Goal: Information Seeking & Learning: Learn about a topic

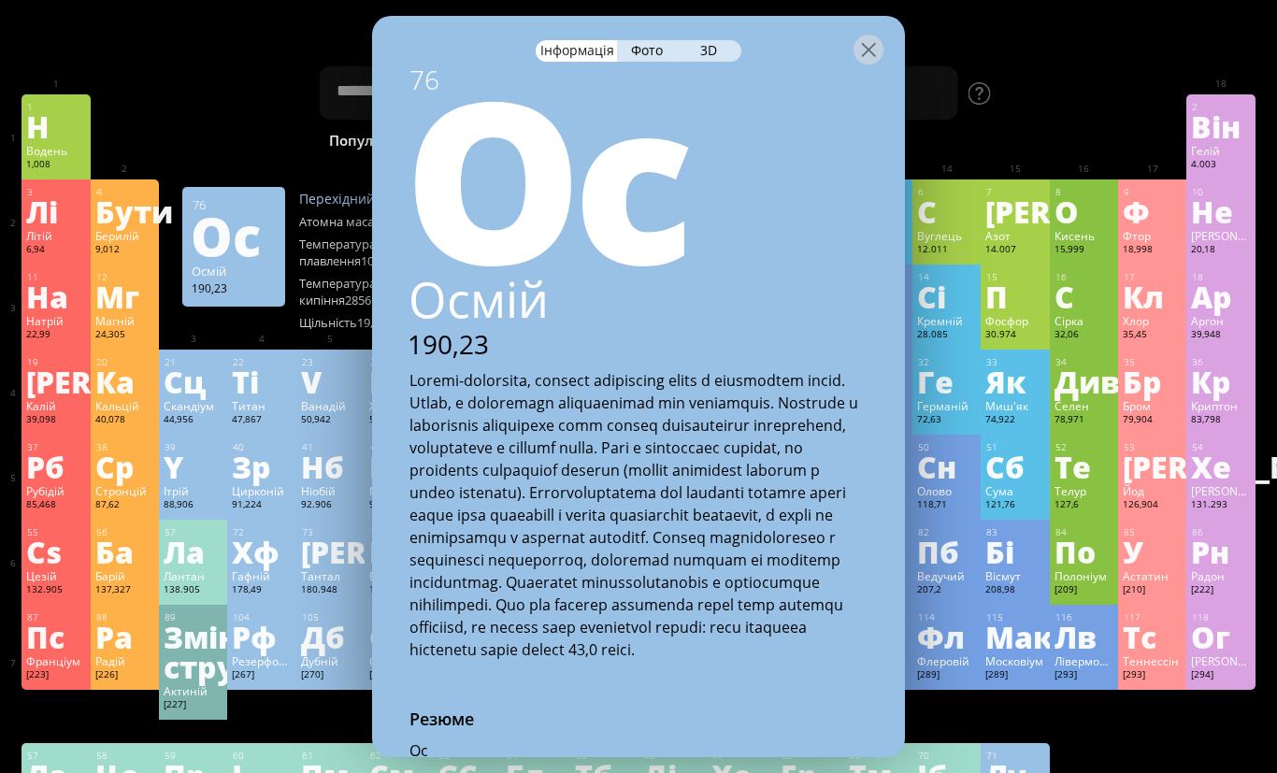
scroll to position [245, 0]
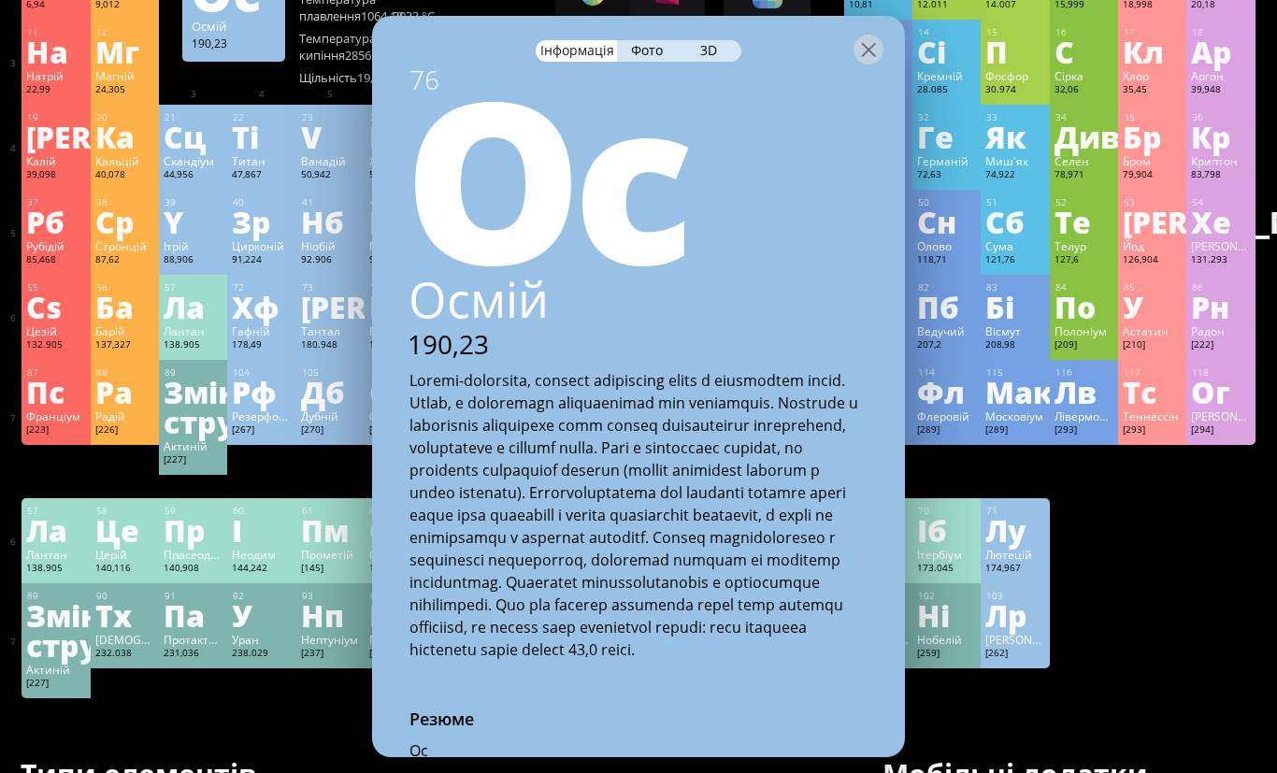
click at [648, 40] on div "Фото" at bounding box center [648, 51] width 63 height 22
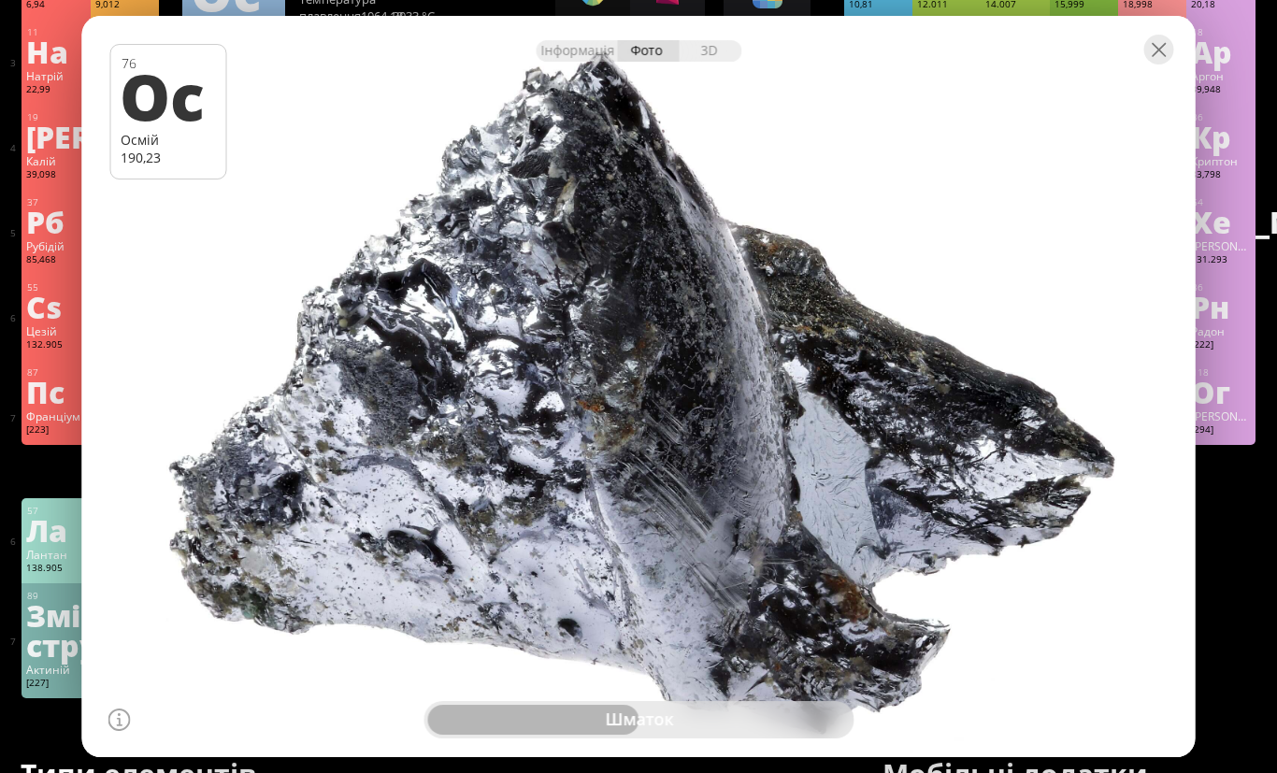
click at [1087, 593] on div at bounding box center [639, 387] width 1125 height 750
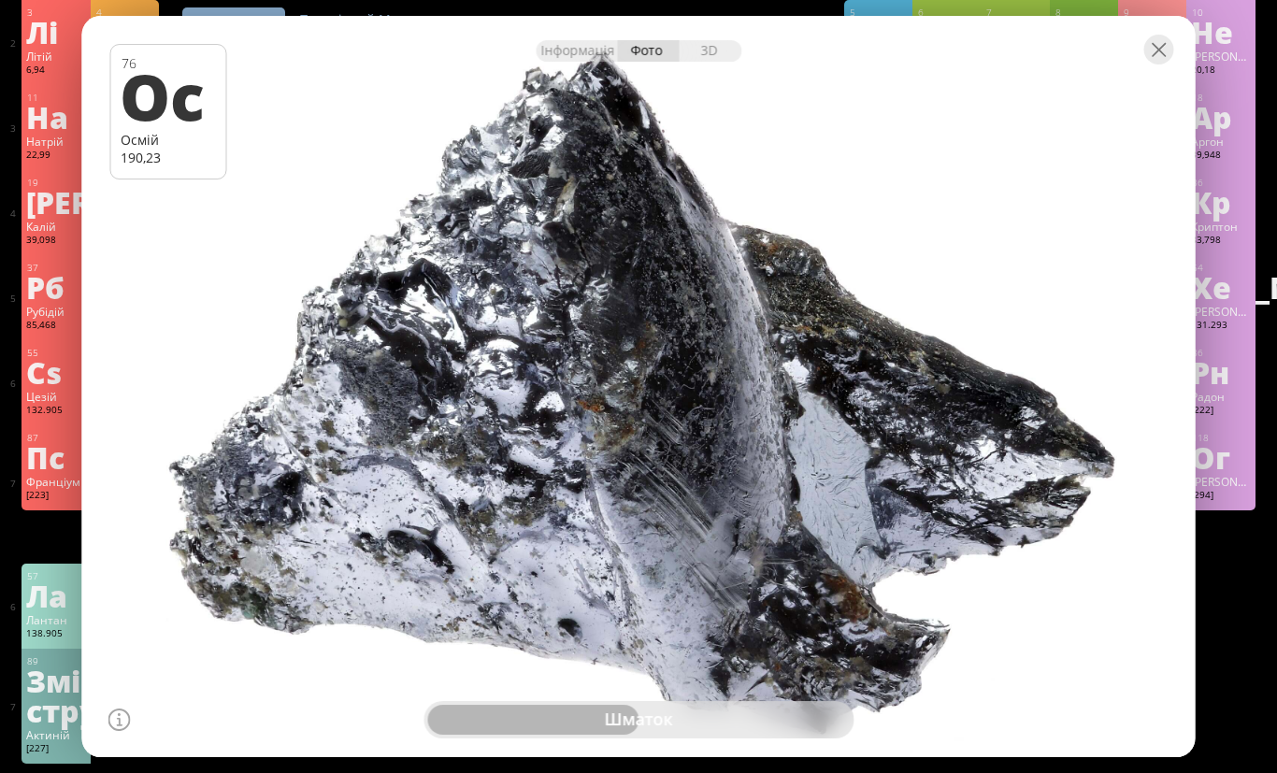
scroll to position [187, 0]
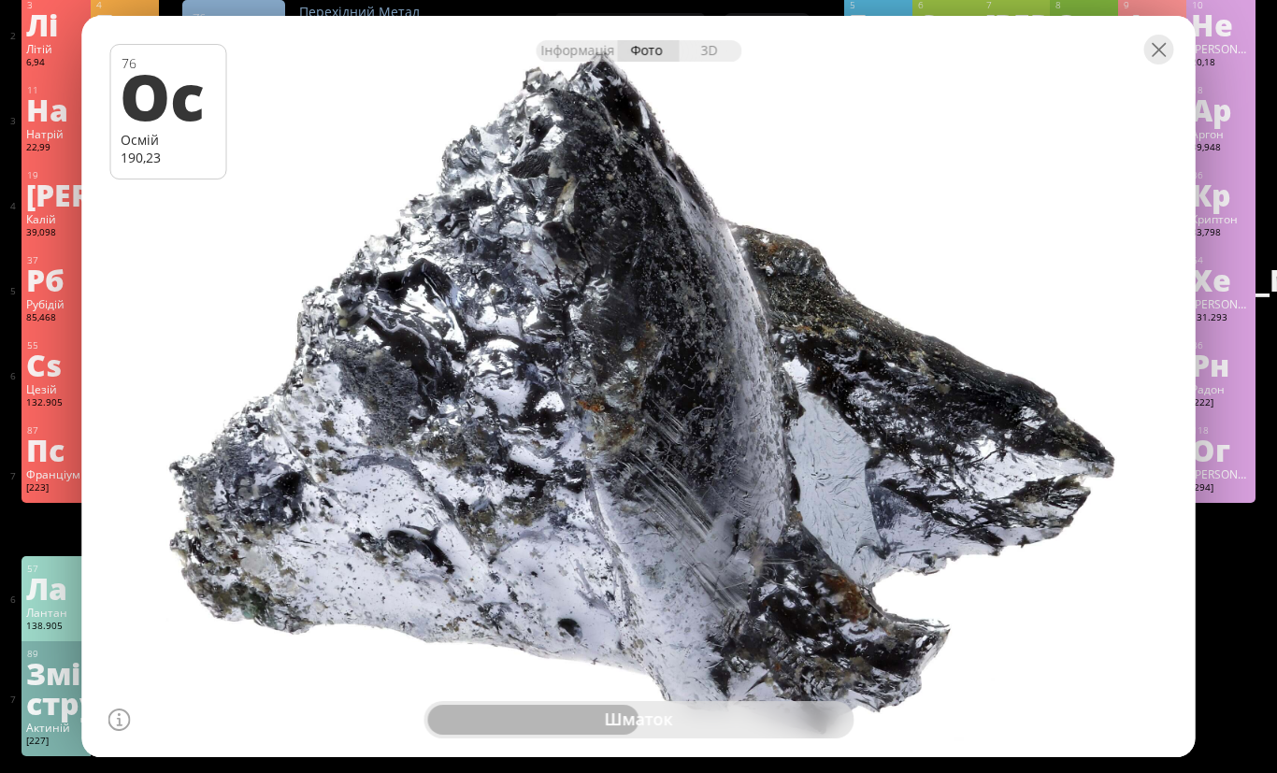
click at [1151, 65] on div at bounding box center [1160, 50] width 30 height 30
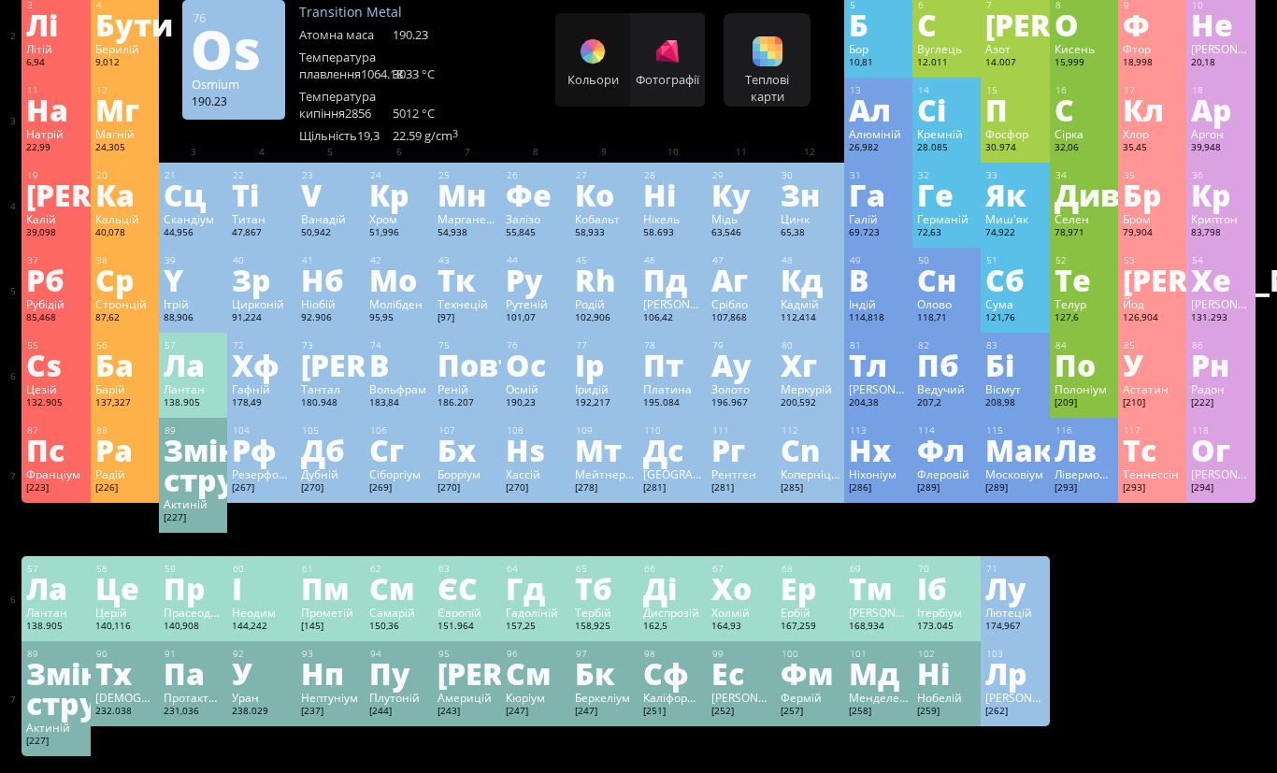
click at [524, 380] on div "Ос" at bounding box center [535, 365] width 59 height 30
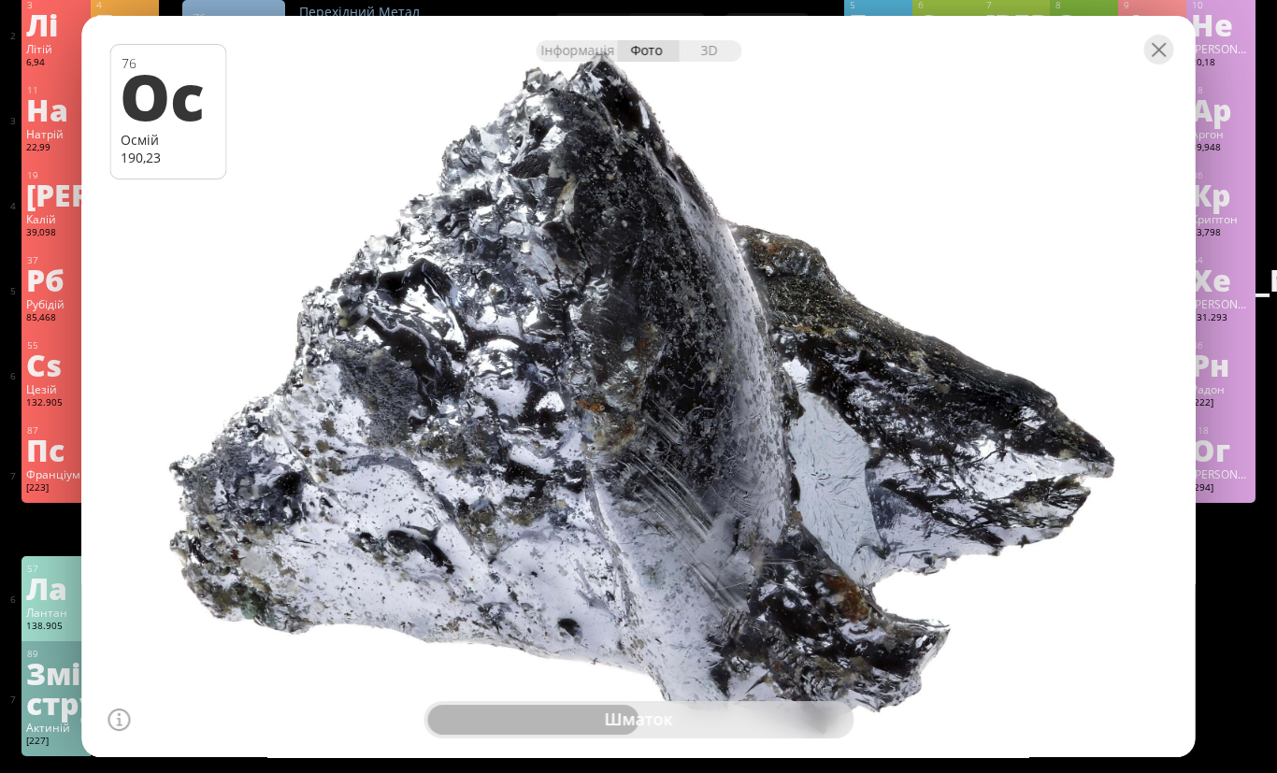
click at [587, 62] on div "Інформація" at bounding box center [576, 51] width 81 height 22
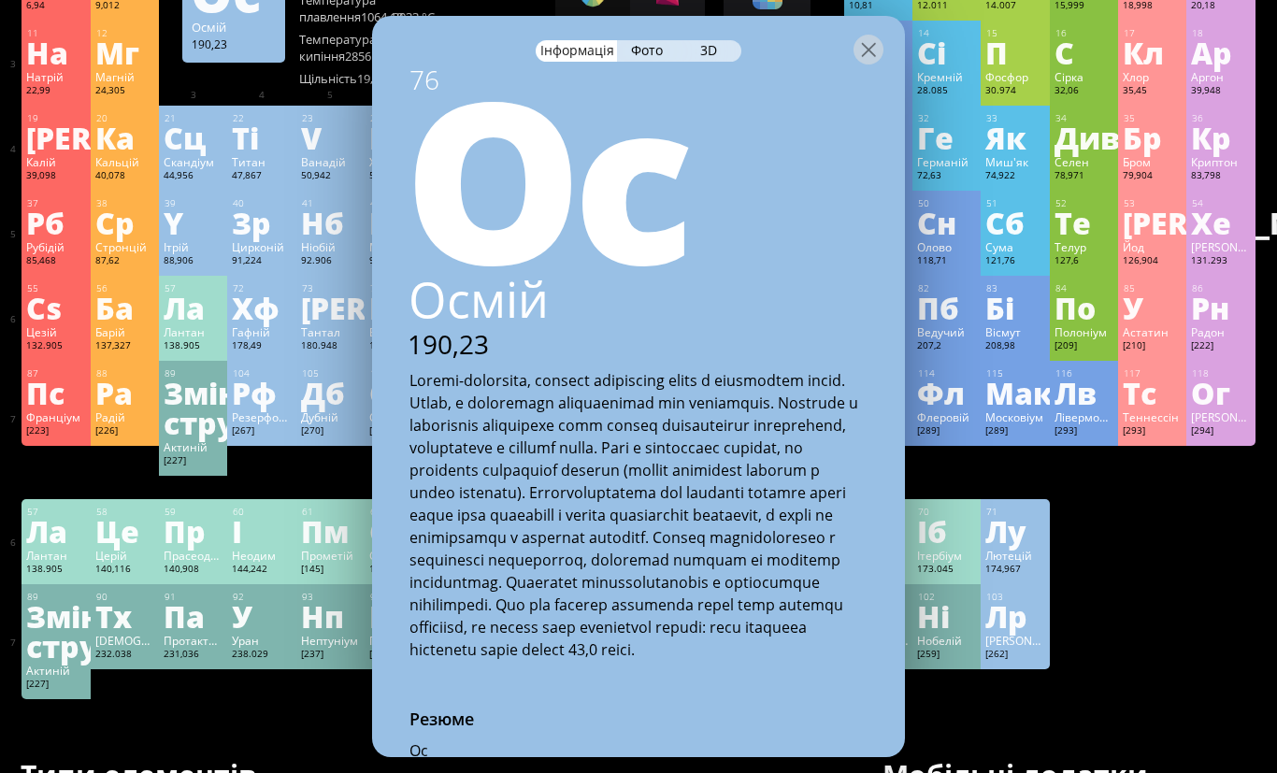
scroll to position [247, 0]
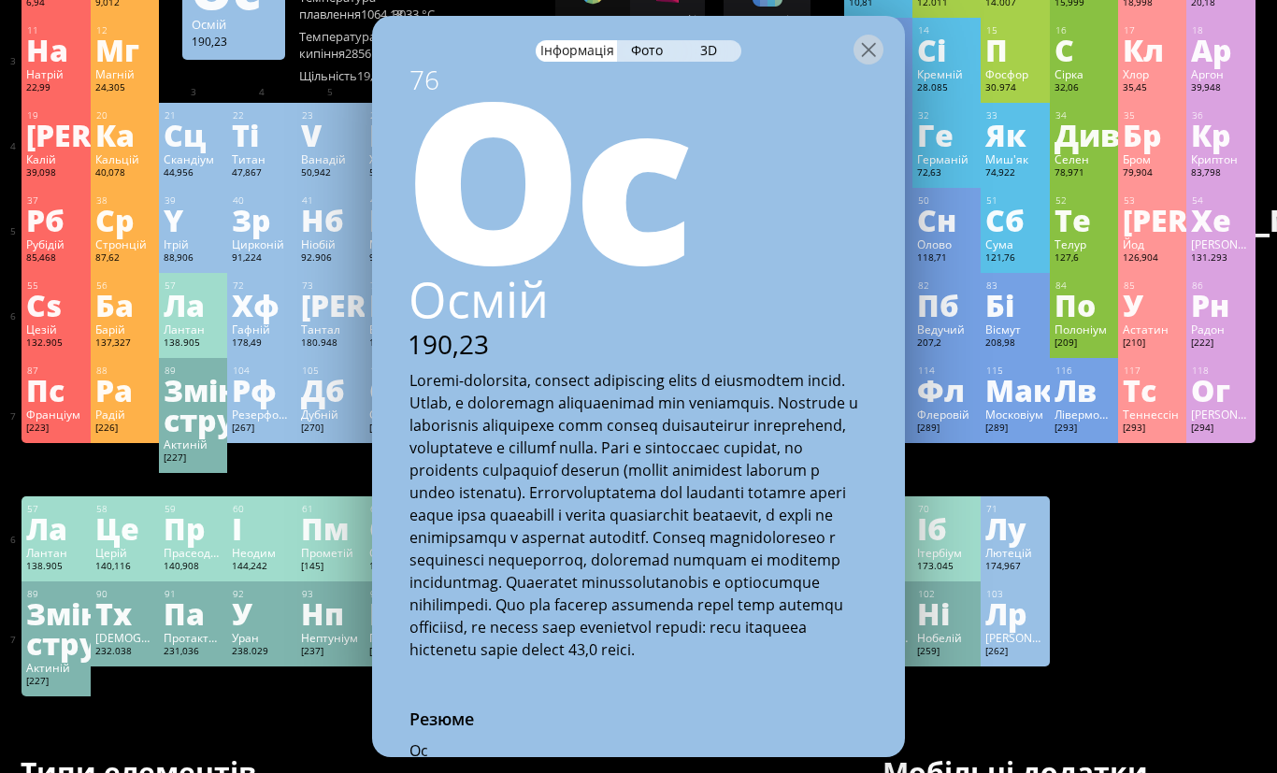
click at [868, 35] on div at bounding box center [869, 50] width 30 height 30
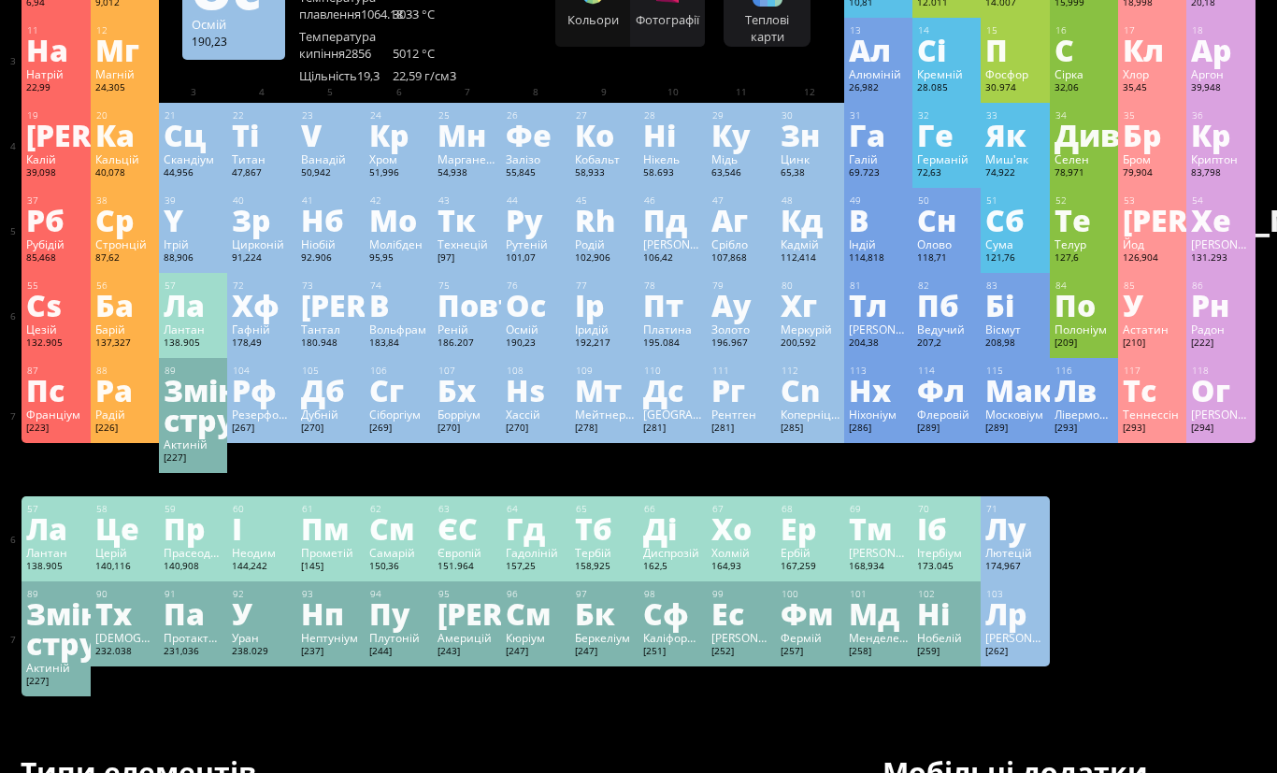
click at [400, 334] on div "Вольфрам" at bounding box center [398, 329] width 59 height 15
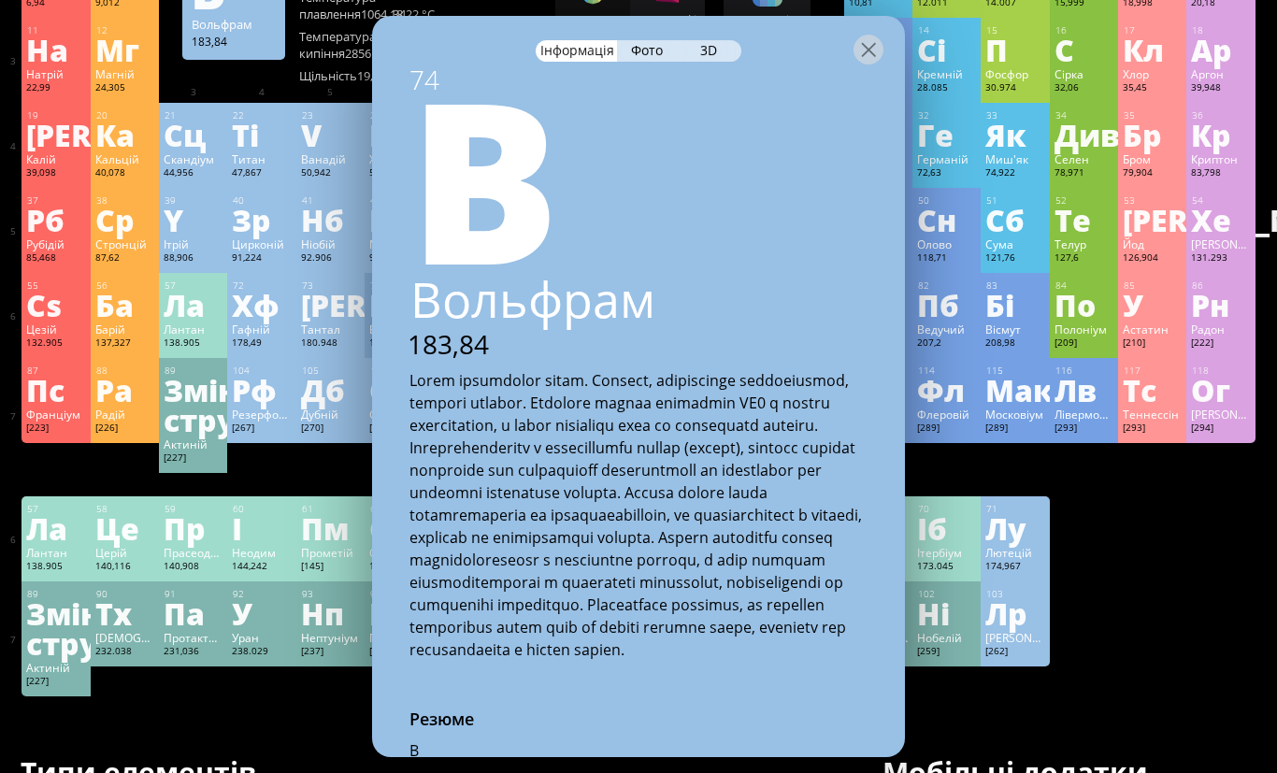
click at [654, 40] on div "Фото" at bounding box center [648, 51] width 63 height 22
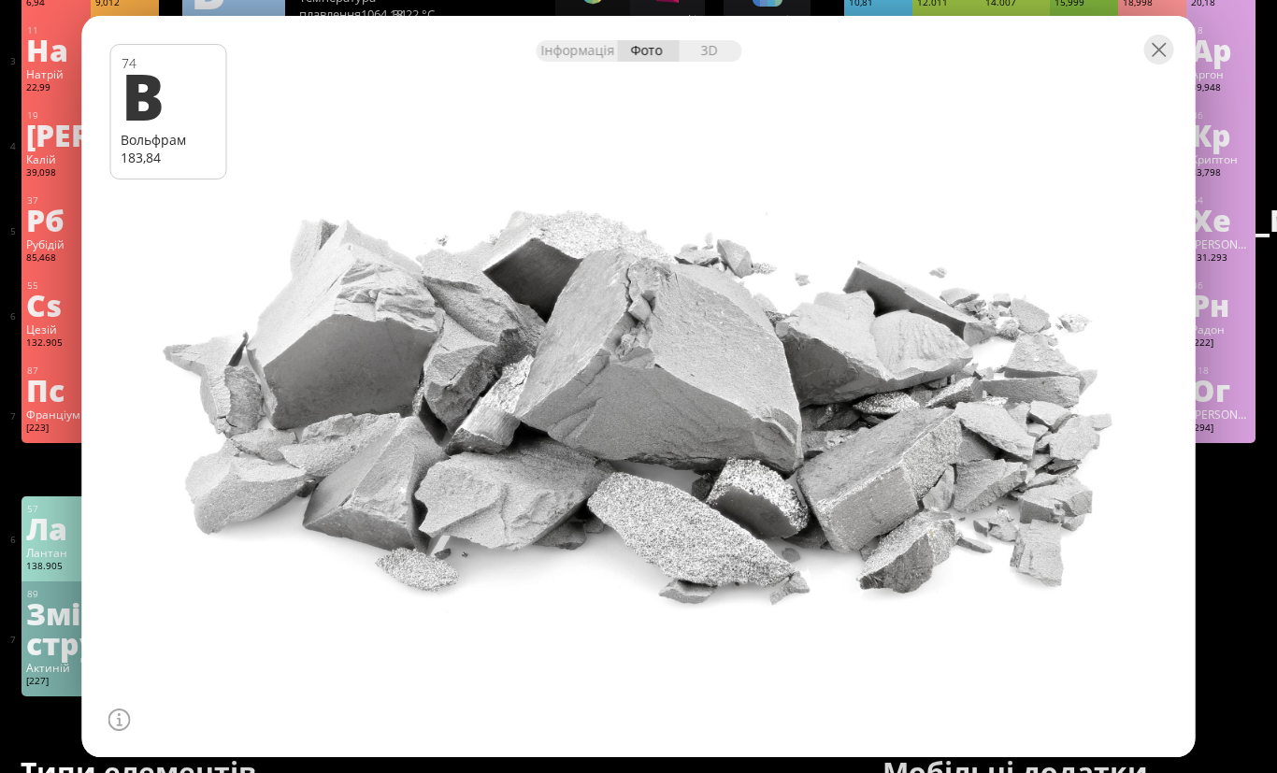
click at [1162, 65] on div at bounding box center [1160, 50] width 30 height 30
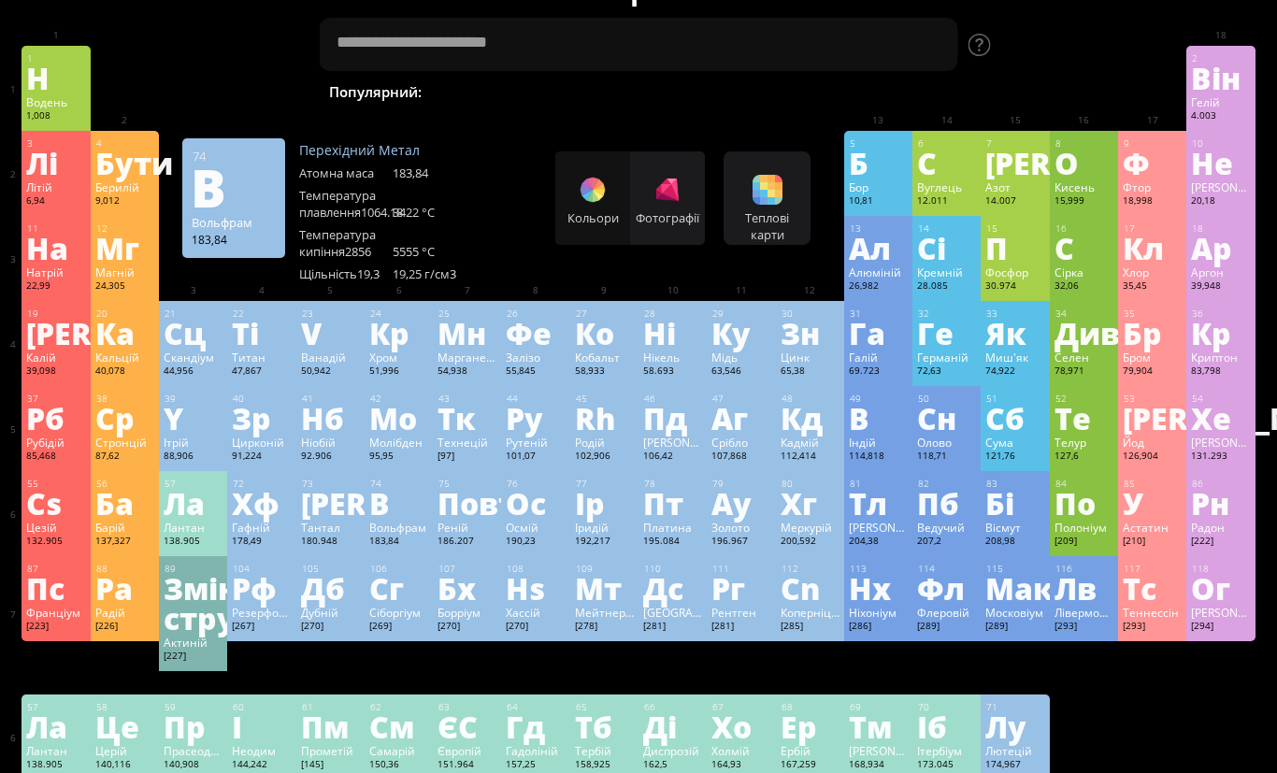
scroll to position [0, 0]
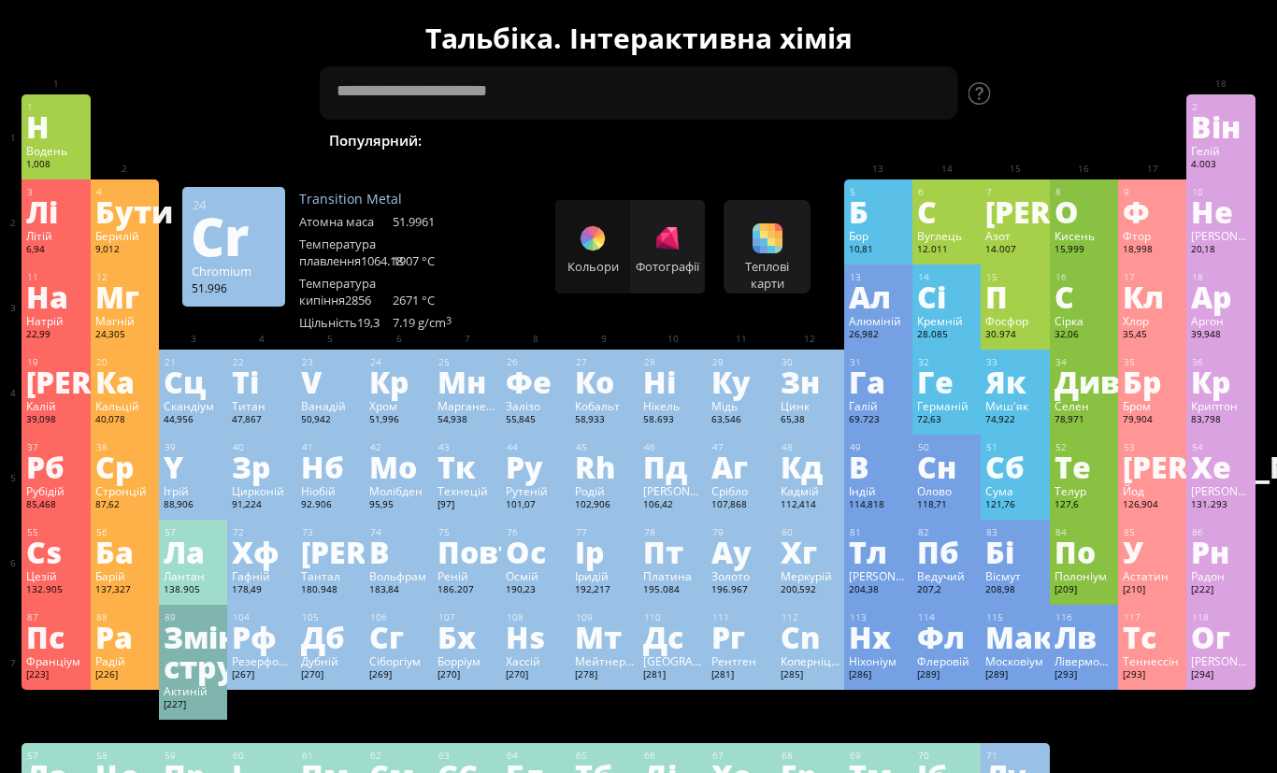
click at [392, 397] on div "Кр" at bounding box center [398, 382] width 59 height 30
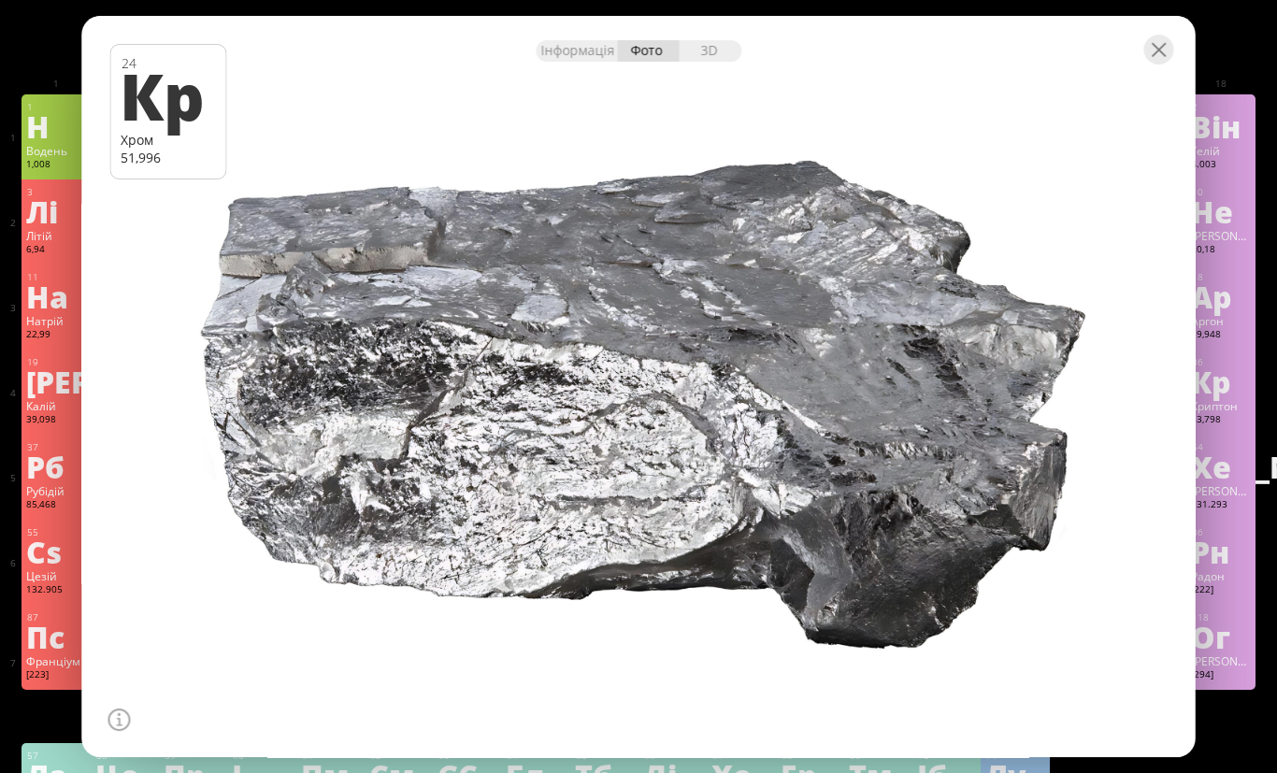
click at [579, 60] on div "Інформація" at bounding box center [576, 51] width 81 height 22
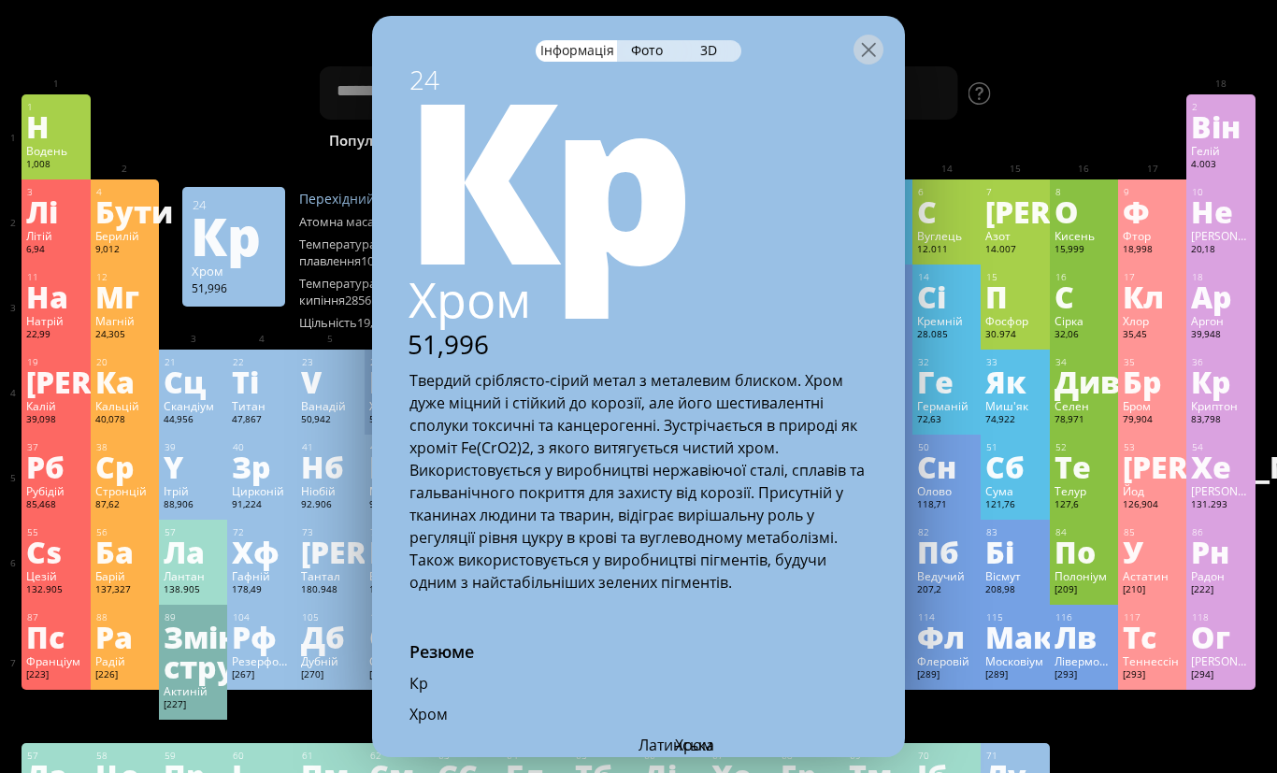
click at [606, 106] on div "Кр" at bounding box center [636, 174] width 539 height 224
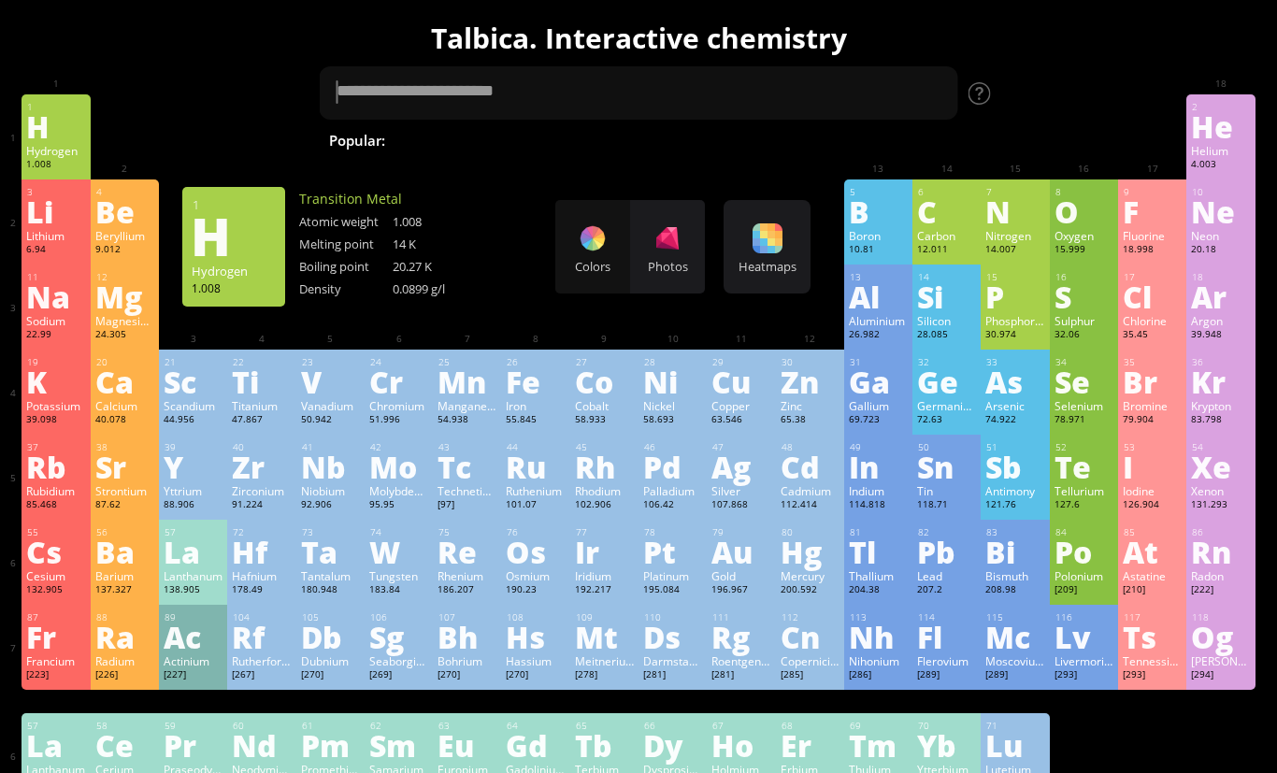
click at [404, 405] on div "24 Cr Chromium 51.996 −4, −2, −1, 0, +1, +2, +3, +4, +5, +6 −4, −2, −1, 0, +1, …" at bounding box center [399, 392] width 68 height 85
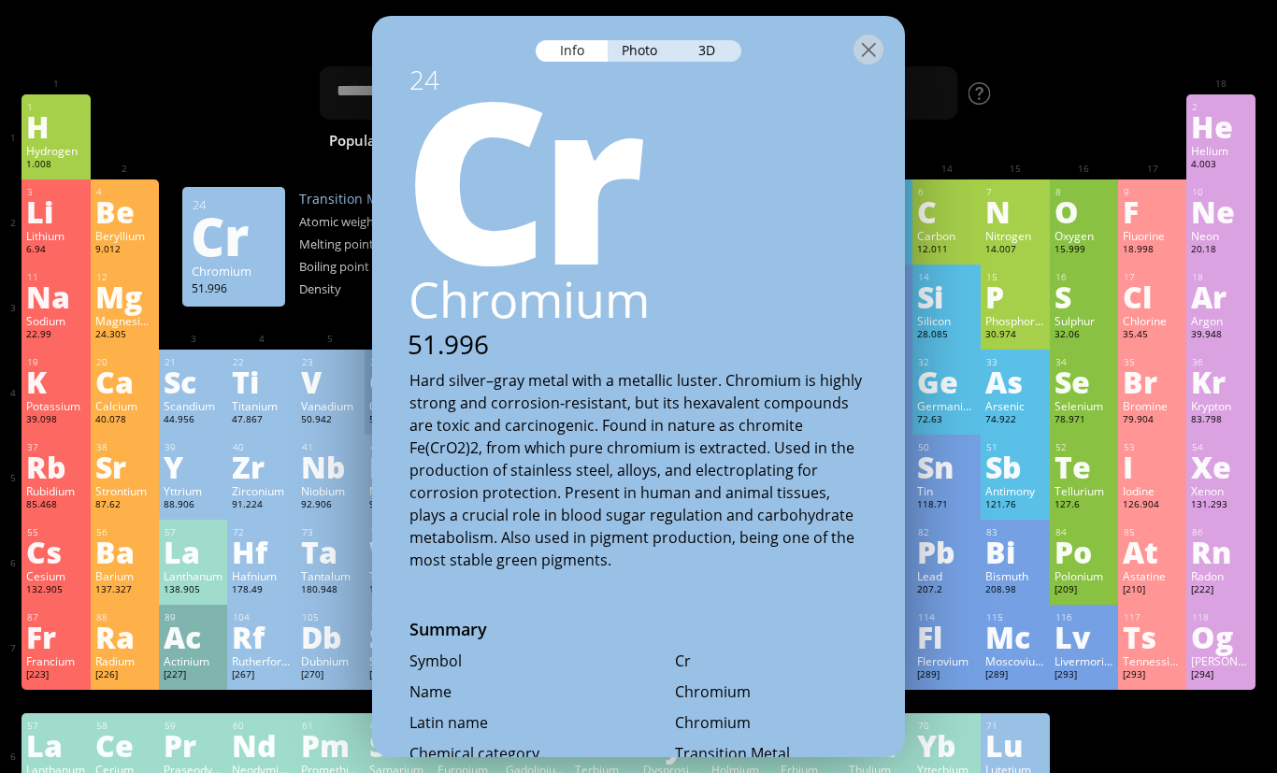
click at [648, 40] on div "Photo" at bounding box center [641, 51] width 67 height 22
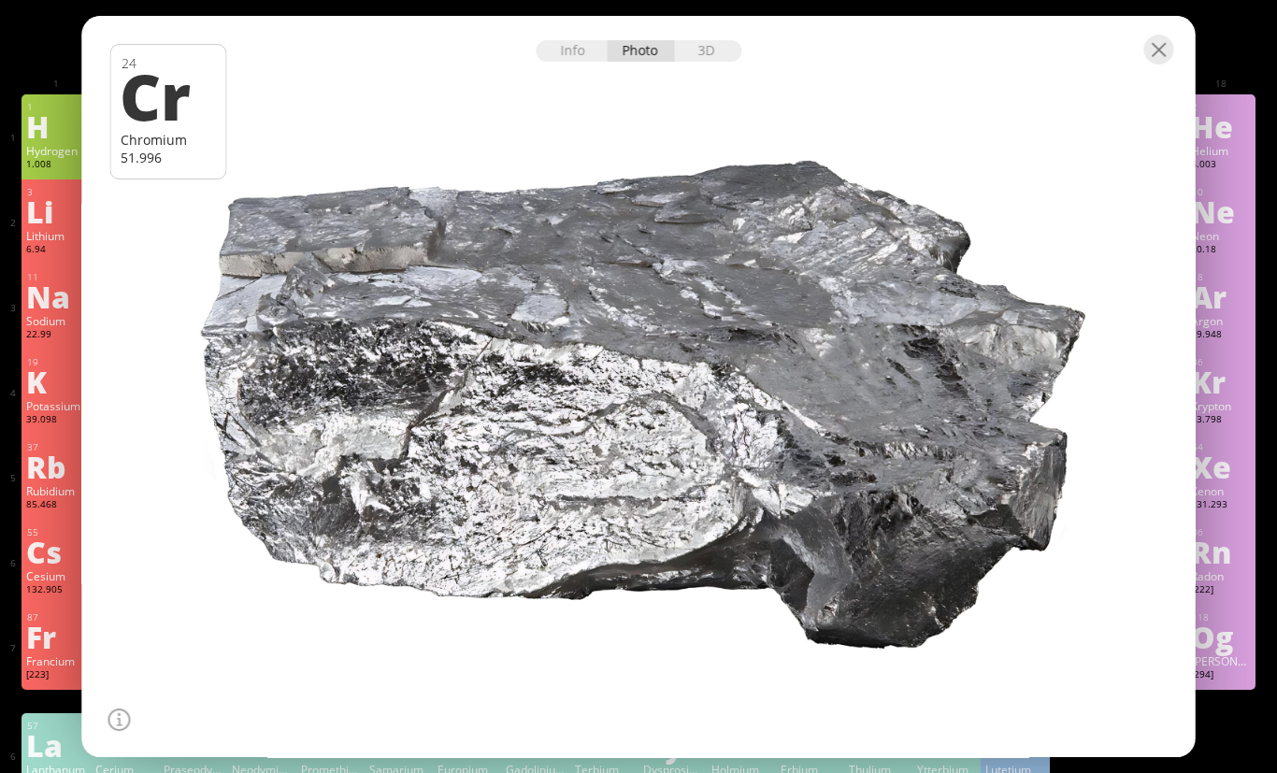
scroll to position [32, 0]
